Goal: Task Accomplishment & Management: Manage account settings

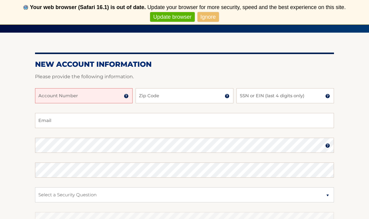
scroll to position [68, 0]
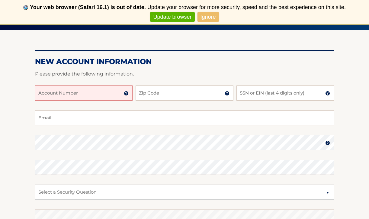
click at [56, 96] on input "Account Number" at bounding box center [84, 93] width 98 height 15
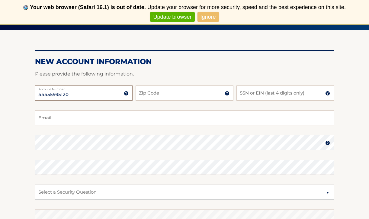
type input "44455995120"
type input "11757"
click at [262, 93] on input "SSN or EIN (last 4 digits only)" at bounding box center [286, 93] width 98 height 15
type input "8224"
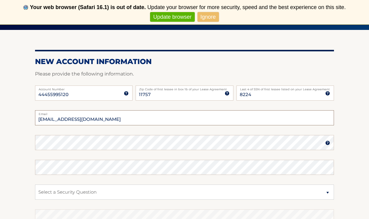
type input "elisadiluca23@gmail.com"
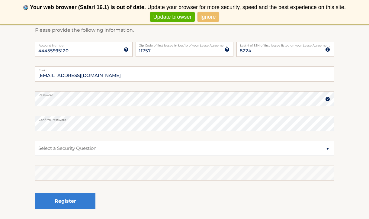
scroll to position [119, 0]
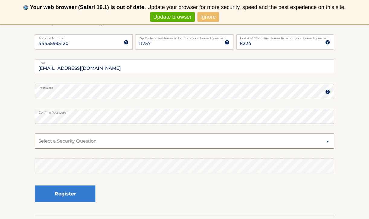
select select "1"
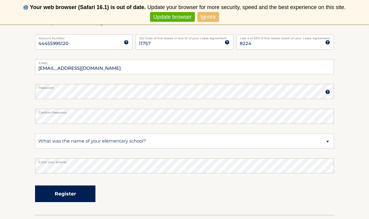
click at [67, 191] on button "Register" at bounding box center [65, 194] width 60 height 17
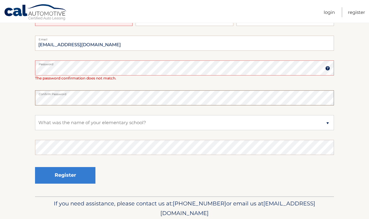
scroll to position [138, 0]
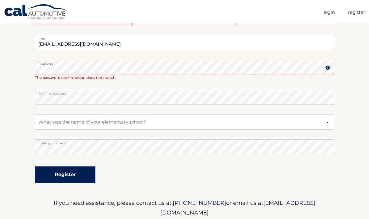
click at [63, 172] on button "Register" at bounding box center [65, 175] width 60 height 17
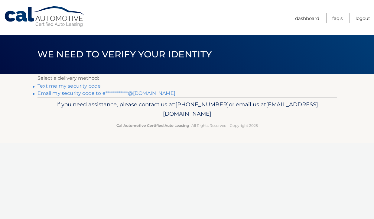
click at [87, 86] on link "Text me my security code" at bounding box center [68, 86] width 63 height 6
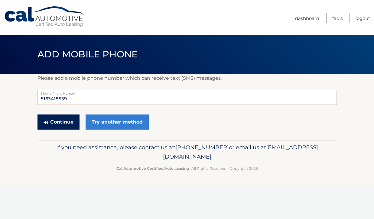
click at [63, 126] on button "Continue" at bounding box center [58, 122] width 42 height 15
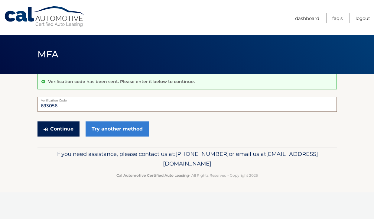
type input "693056"
click at [60, 134] on button "Continue" at bounding box center [58, 129] width 42 height 15
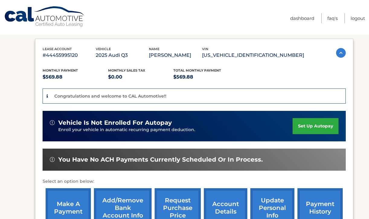
scroll to position [87, 0]
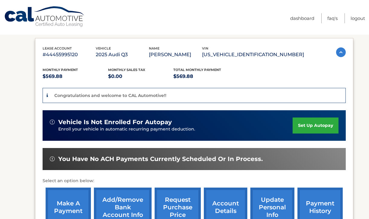
click at [312, 124] on link "set up autopay" at bounding box center [316, 126] width 46 height 16
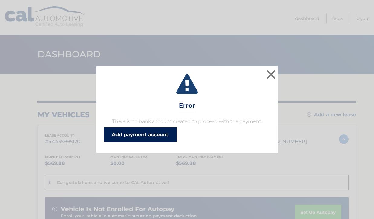
click at [149, 138] on link "Add payment account" at bounding box center [140, 135] width 73 height 15
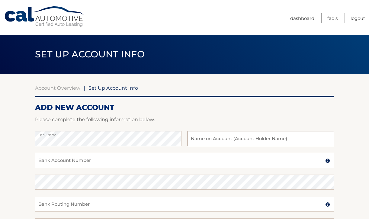
click at [216, 140] on input "text" at bounding box center [261, 138] width 147 height 15
type input "[PERSON_NAME]"
click at [134, 161] on input "Bank Account Number" at bounding box center [184, 160] width 299 height 15
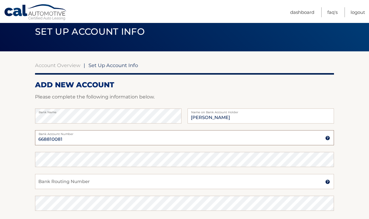
scroll to position [27, 0]
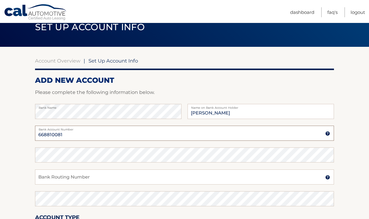
type input "668810081"
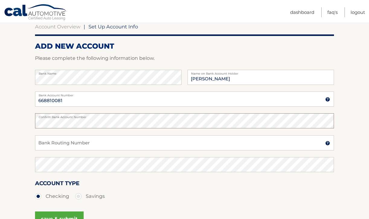
scroll to position [63, 0]
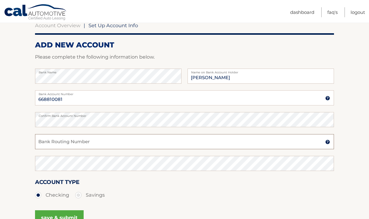
click at [60, 142] on input "Bank Routing Number" at bounding box center [184, 141] width 299 height 15
type input "021000021"
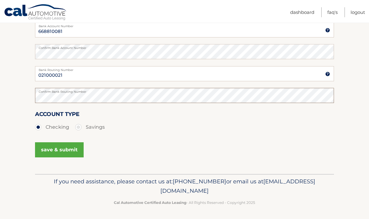
scroll to position [130, 0]
click at [76, 146] on button "save & submit" at bounding box center [59, 150] width 49 height 15
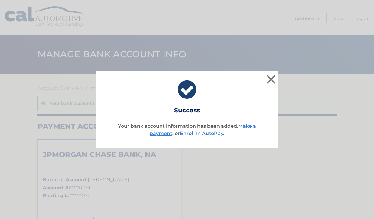
click at [207, 133] on link "Enroll In AutoPay" at bounding box center [201, 134] width 43 height 6
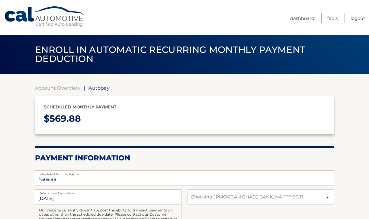
select select "YmVmN2U2MGEtMGExZC00YzVmLTg4MGQtNjIxODQ1YzdjODUy"
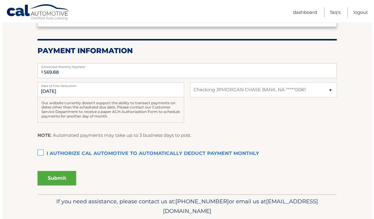
scroll to position [109, 0]
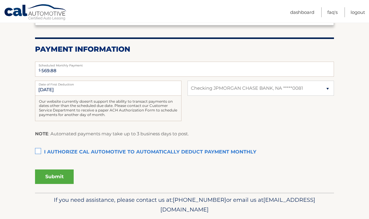
click at [37, 150] on label "I authorize cal automotive to automatically deduct payment monthly This checkbo…" at bounding box center [184, 152] width 299 height 12
click at [0, 0] on input "I authorize cal automotive to automatically deduct payment monthly This checkbo…" at bounding box center [0, 0] width 0 height 0
click at [48, 170] on button "Submit" at bounding box center [54, 177] width 39 height 15
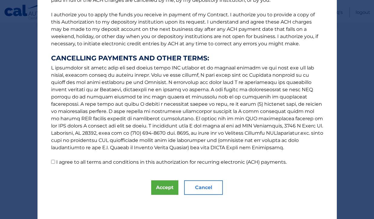
scroll to position [74, 0]
click at [168, 184] on button "Accept" at bounding box center [164, 188] width 27 height 15
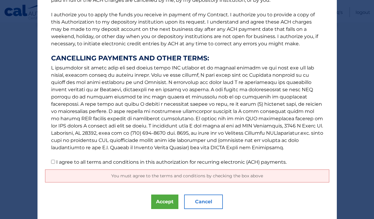
click at [51, 164] on input "I agree to all terms and conditions in this authorization for recurring electro…" at bounding box center [53, 162] width 4 height 4
checkbox input "true"
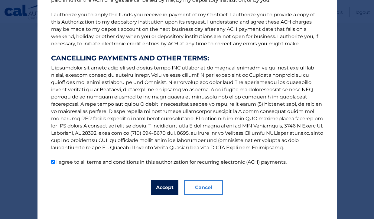
click at [157, 181] on button "Accept" at bounding box center [164, 188] width 27 height 15
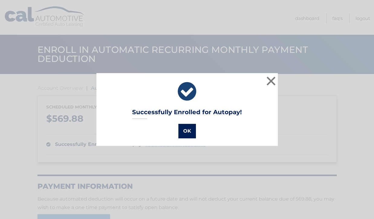
click at [182, 132] on button "OK" at bounding box center [187, 131] width 18 height 15
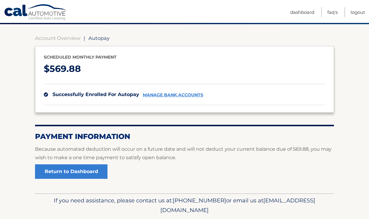
scroll to position [50, 0]
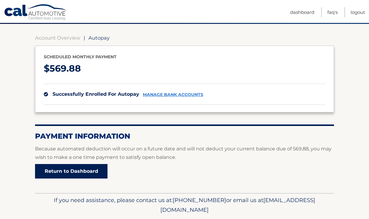
click at [77, 174] on link "Return to Dashboard" at bounding box center [71, 171] width 73 height 15
